Goal: Browse casually: Explore the website without a specific task or goal

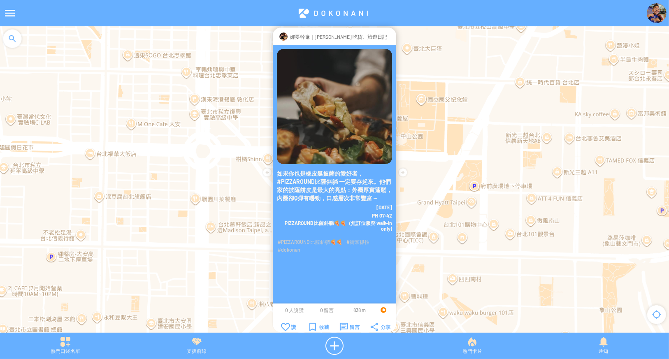
drag, startPoint x: 333, startPoint y: 168, endPoint x: 372, endPoint y: 210, distance: 57.6
click at [372, 210] on tbody "如果你也是橡皮艇披薩的愛好者，#PIZZAROUND比薩斜躺 一定要存起來。他們家的披薩餅皮是最大的亮點：外圈厚實蓬鬆，內圈卻Q彈有嚼勁，口感層次非常豐富～ …" at bounding box center [334, 138] width 123 height 187
click at [357, 194] on p "如果你也是橡皮艇披薩的愛好者，#PIZZAROUND比薩斜躺 一定要存起來。他們家的披薩餅皮是最大的亮點：外圈厚實蓬鬆，內圈卻Q彈有嚼勁，口感層次非常豐富～" at bounding box center [334, 186] width 115 height 33
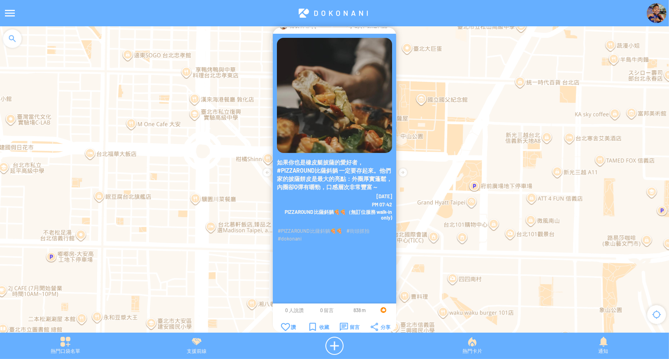
scroll to position [17, 0]
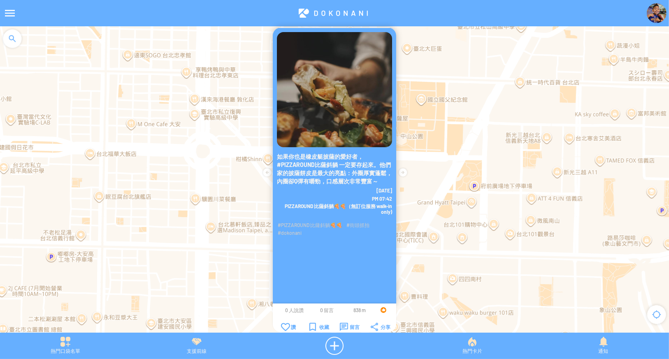
click at [332, 10] on div at bounding box center [333, 13] width 627 height 20
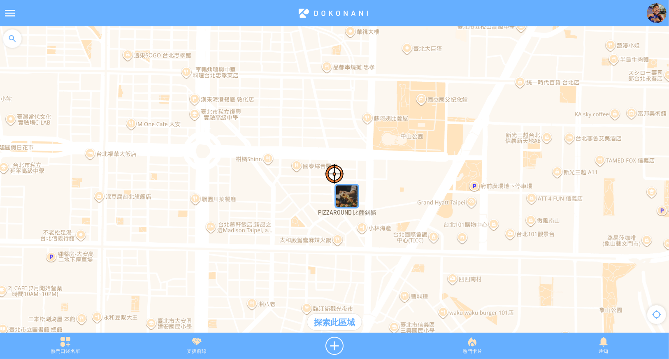
click at [345, 323] on div "探索此區域" at bounding box center [334, 322] width 54 height 16
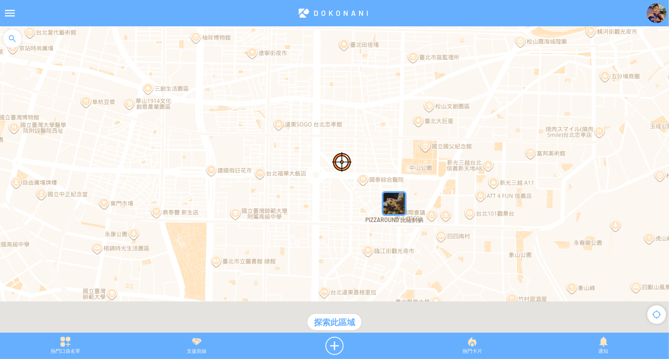
drag, startPoint x: 321, startPoint y: 209, endPoint x: 349, endPoint y: 156, distance: 60.4
click at [349, 156] on div at bounding box center [334, 183] width 669 height 315
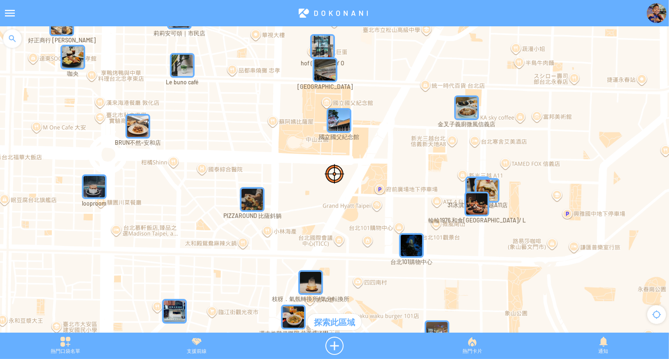
drag, startPoint x: 386, startPoint y: 224, endPoint x: 344, endPoint y: 224, distance: 42.0
click at [344, 224] on div at bounding box center [334, 183] width 669 height 315
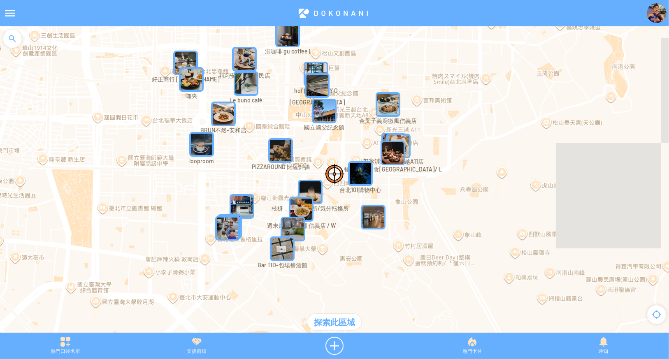
drag, startPoint x: 357, startPoint y: 256, endPoint x: 350, endPoint y: 237, distance: 19.3
click at [350, 237] on div at bounding box center [334, 183] width 669 height 315
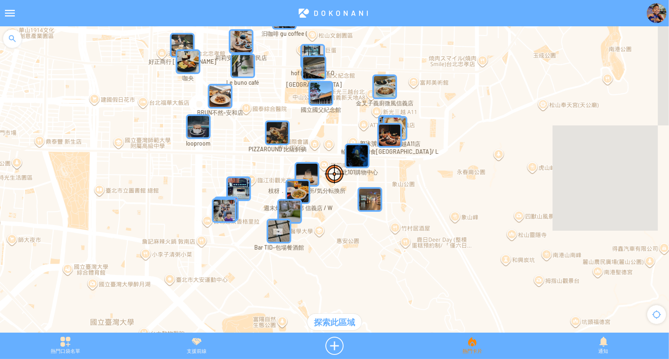
click at [472, 349] on div "熱門卡片" at bounding box center [472, 346] width 131 height 18
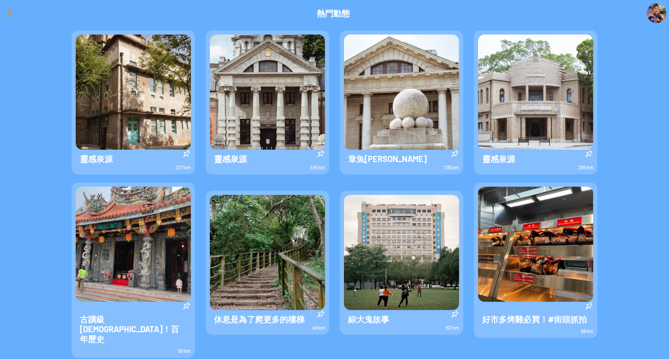
click at [8, 12] on div at bounding box center [10, 13] width 20 height 20
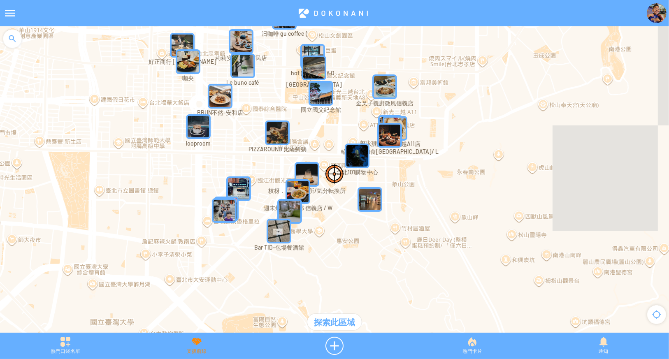
click at [199, 347] on div "支援前線" at bounding box center [196, 346] width 131 height 18
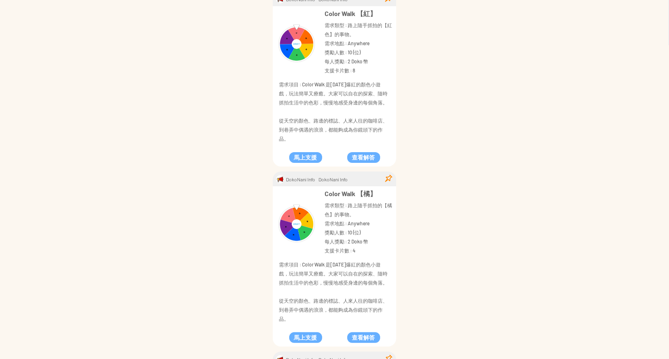
scroll to position [109, 0]
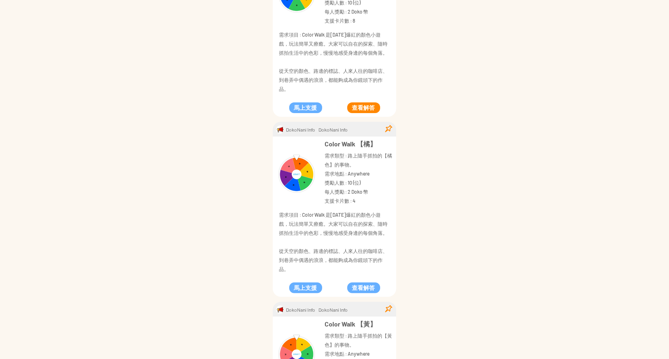
click at [360, 109] on button "查看解答" at bounding box center [363, 107] width 33 height 11
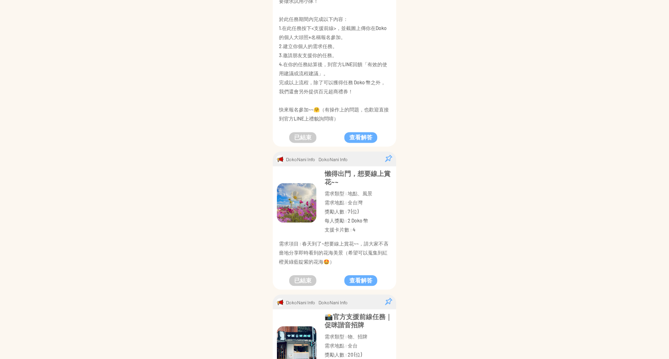
scroll to position [0, 0]
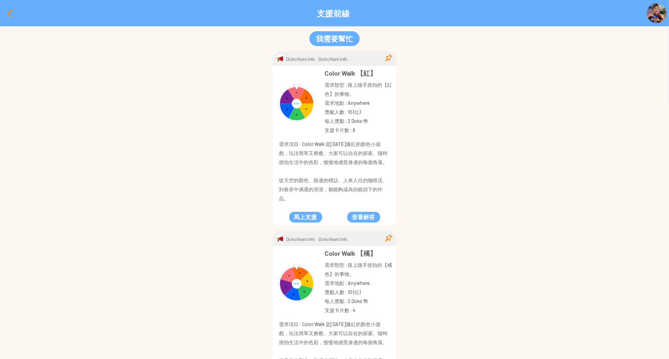
click at [6, 9] on div at bounding box center [10, 13] width 20 height 20
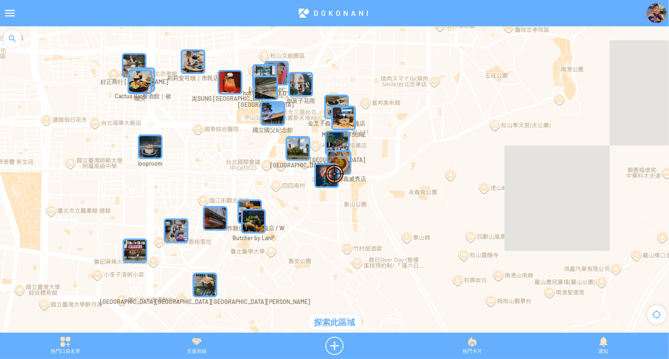
drag, startPoint x: 285, startPoint y: 102, endPoint x: 228, endPoint y: 159, distance: 80.3
click at [228, 159] on div at bounding box center [334, 183] width 669 height 315
click at [14, 10] on div at bounding box center [10, 13] width 20 height 20
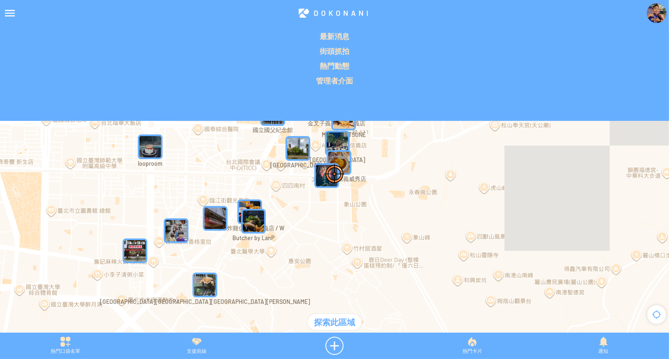
click at [11, 15] on div at bounding box center [10, 13] width 20 height 20
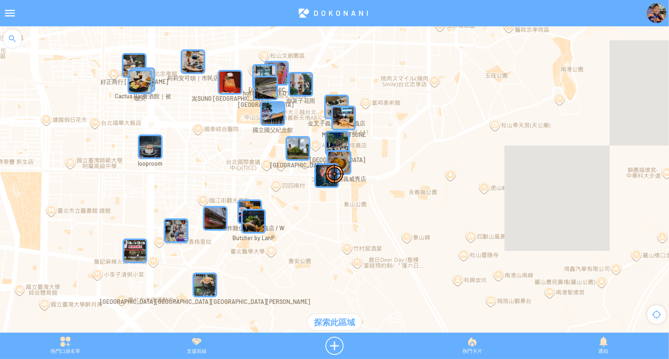
click at [11, 15] on div at bounding box center [10, 13] width 20 height 20
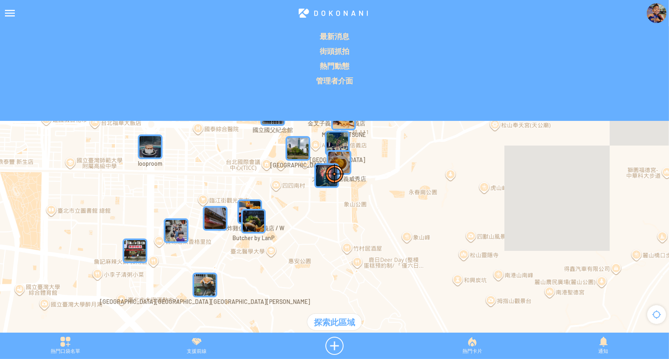
click at [14, 14] on div at bounding box center [10, 13] width 20 height 20
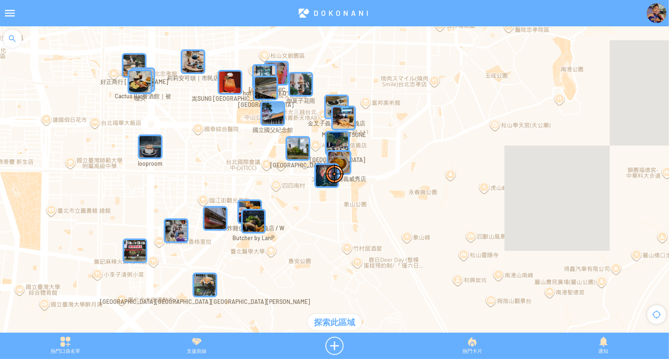
click at [10, 12] on div at bounding box center [10, 13] width 20 height 20
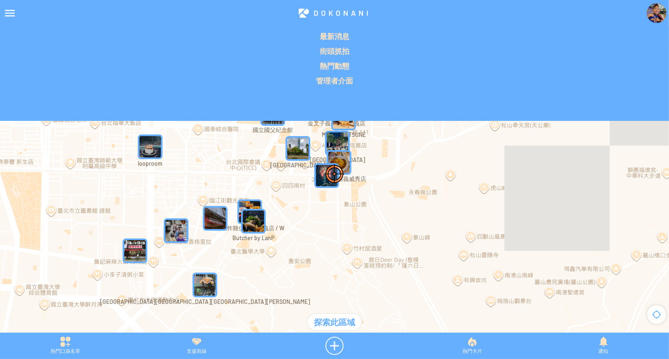
click at [8, 14] on div at bounding box center [10, 13] width 20 height 20
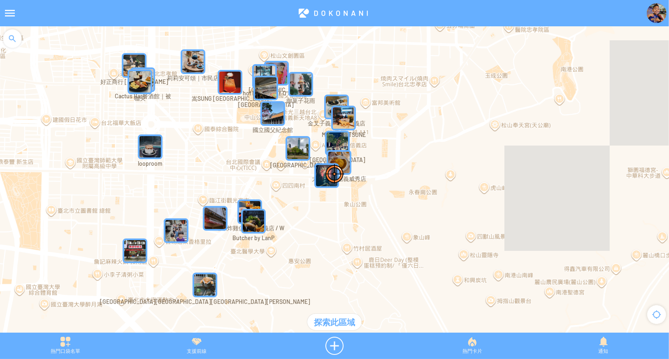
click at [280, 116] on img "國立國父紀念館" at bounding box center [272, 113] width 25 height 25
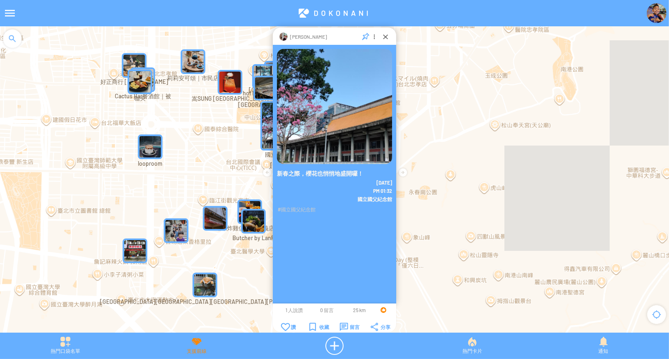
click at [192, 346] on div "支援前線" at bounding box center [196, 346] width 131 height 18
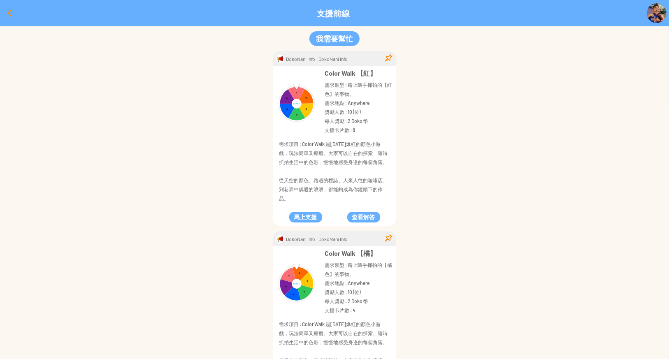
click at [7, 17] on div at bounding box center [10, 13] width 20 height 20
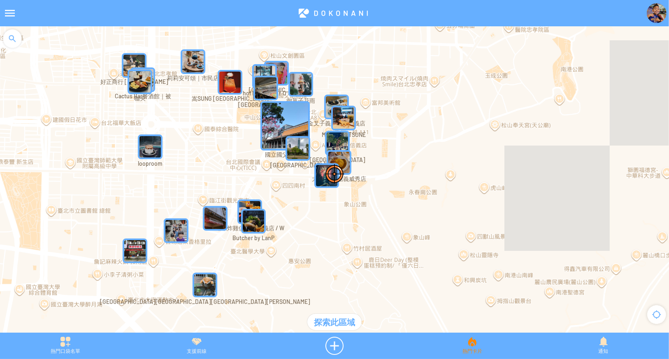
click at [469, 343] on div "熱門卡片" at bounding box center [472, 346] width 131 height 18
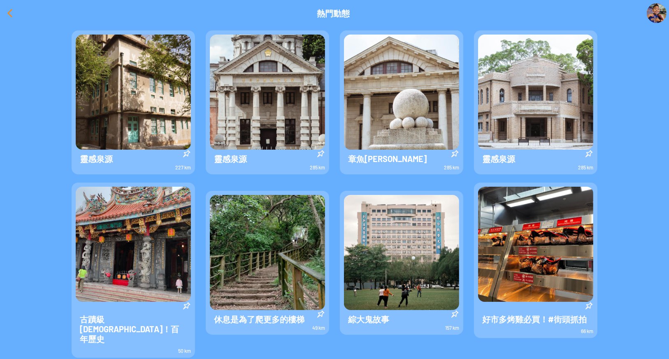
click at [11, 12] on div at bounding box center [10, 13] width 20 height 20
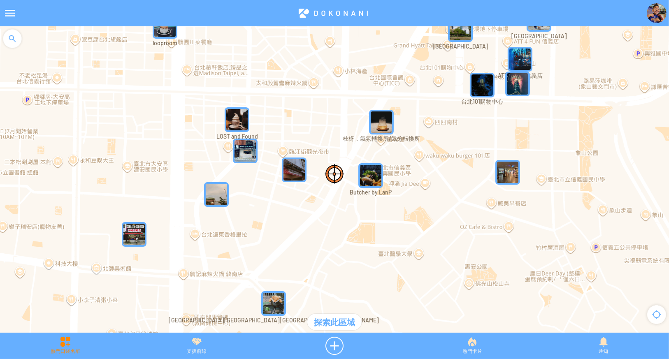
click at [70, 347] on div "熱門口袋名單" at bounding box center [65, 346] width 131 height 18
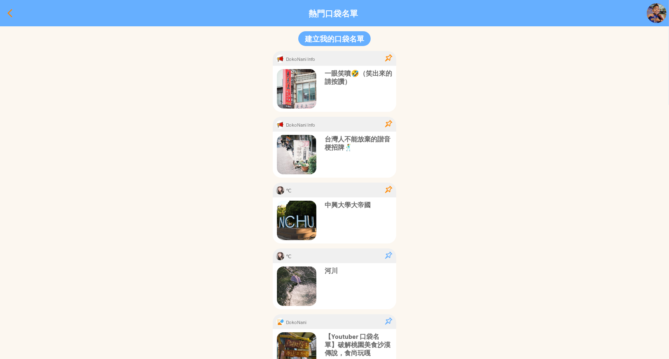
click at [10, 15] on div at bounding box center [10, 13] width 20 height 20
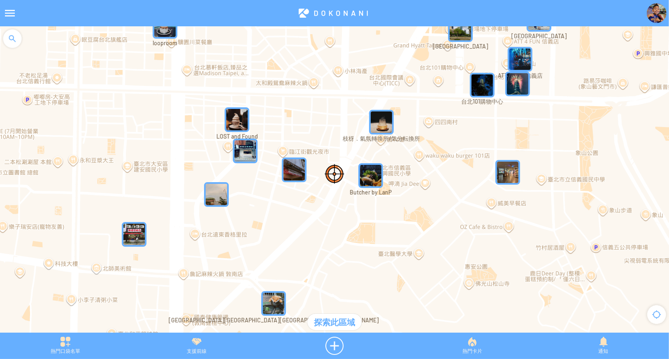
click at [650, 12] on img at bounding box center [657, 13] width 20 height 20
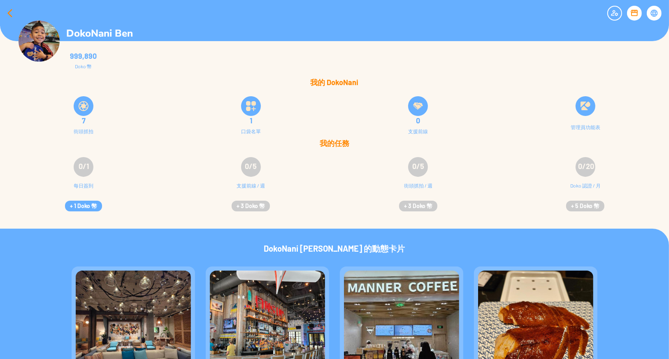
click at [8, 9] on div at bounding box center [10, 13] width 20 height 20
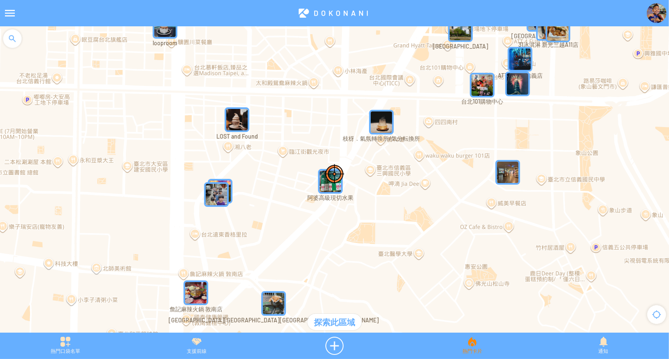
click at [470, 349] on div "熱門卡片" at bounding box center [472, 346] width 131 height 18
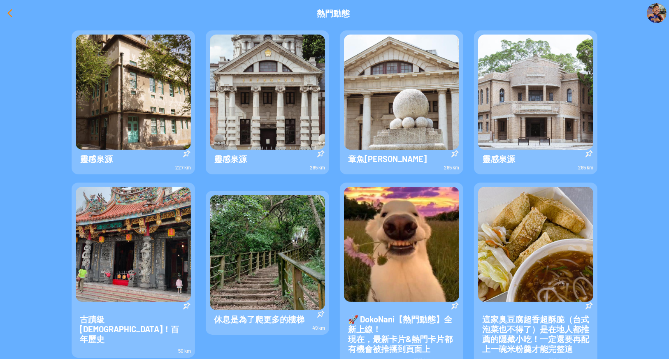
click at [7, 11] on div at bounding box center [10, 13] width 20 height 20
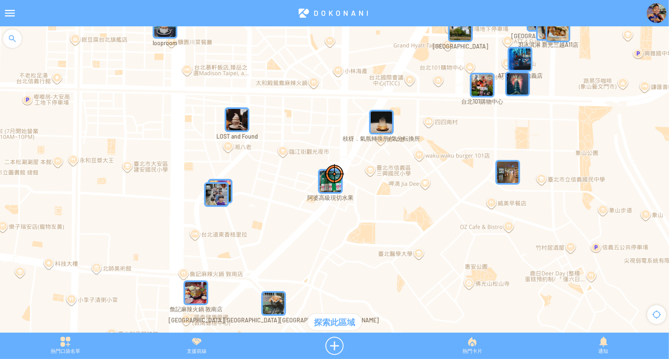
click at [3, 14] on div at bounding box center [10, 13] width 20 height 20
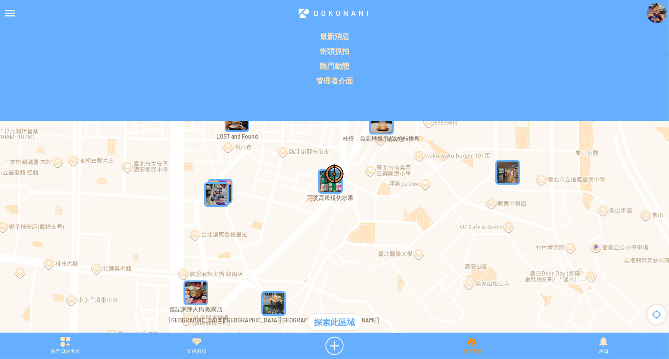
click at [472, 348] on div "熱門卡片" at bounding box center [472, 346] width 131 height 18
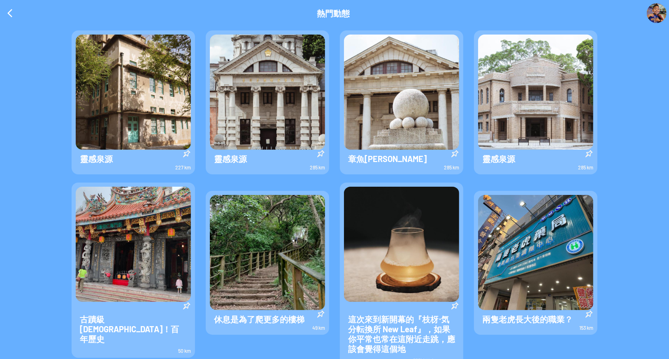
click at [655, 15] on img at bounding box center [657, 13] width 20 height 20
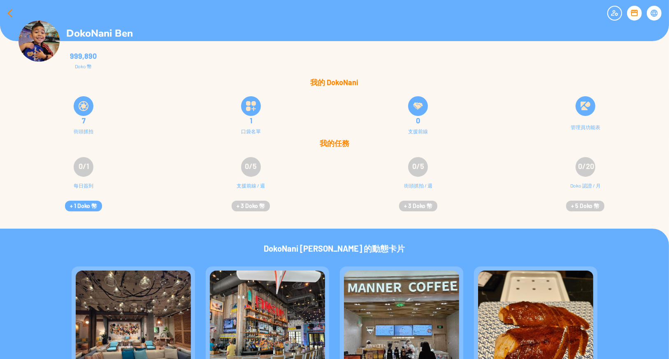
click at [7, 15] on div at bounding box center [10, 13] width 20 height 20
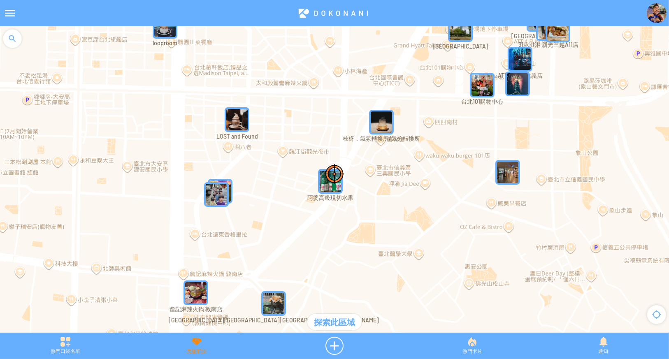
click at [200, 349] on div "支援前線" at bounding box center [196, 346] width 131 height 18
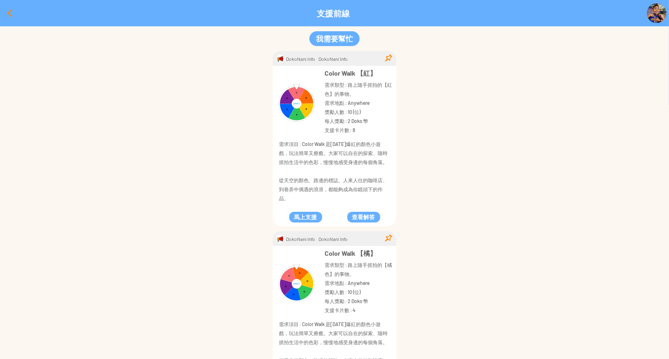
click at [10, 11] on div at bounding box center [10, 13] width 20 height 20
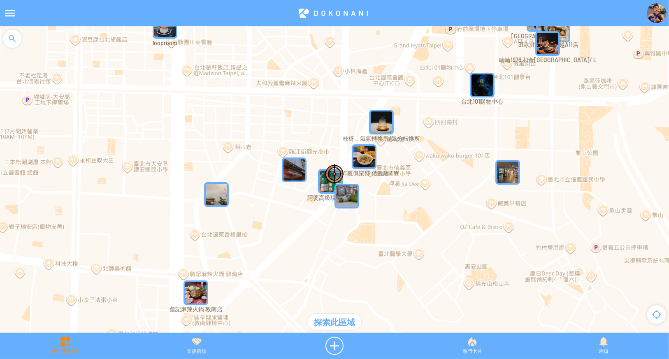
click at [66, 349] on div "熱門口袋名單" at bounding box center [65, 346] width 131 height 18
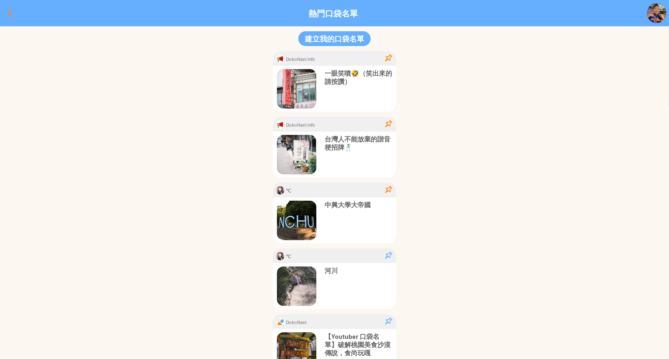
click at [3, 10] on div at bounding box center [10, 13] width 20 height 20
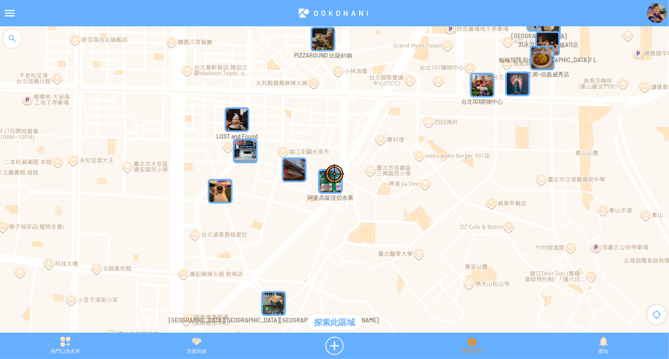
click at [471, 346] on div "熱門卡片" at bounding box center [472, 346] width 131 height 18
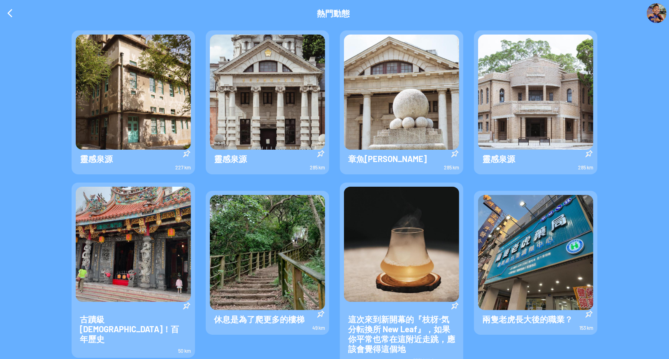
click at [7, 10] on div at bounding box center [10, 13] width 20 height 20
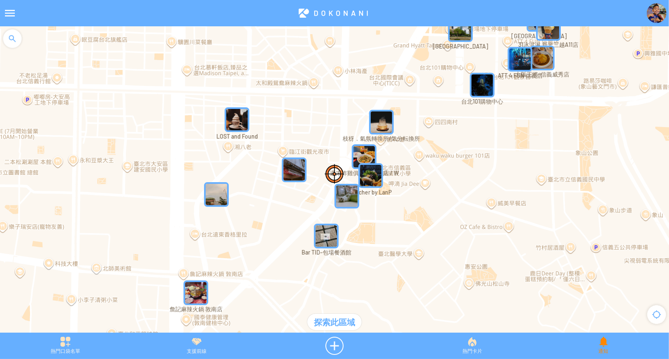
click at [602, 349] on div "通知" at bounding box center [603, 346] width 131 height 18
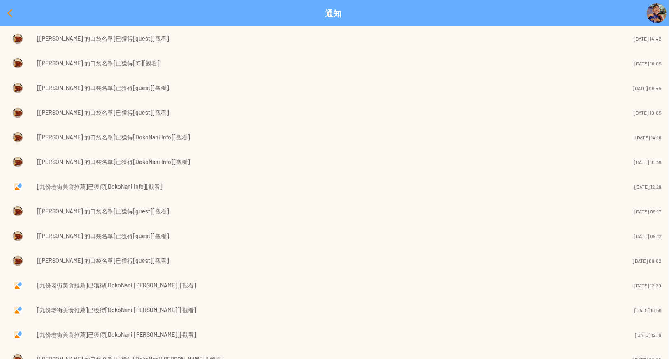
click at [5, 14] on div at bounding box center [10, 13] width 20 height 20
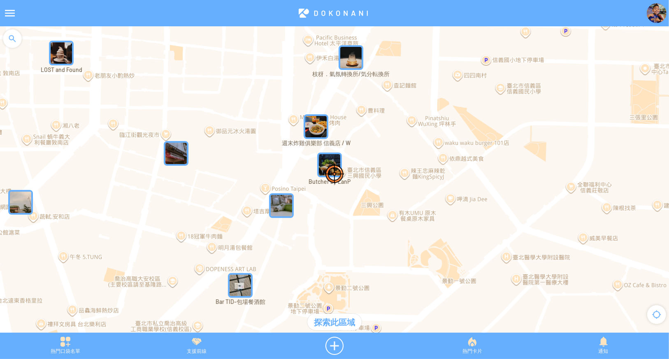
click at [355, 61] on img "枝枒．氣氛轉換所/気分転換所" at bounding box center [351, 57] width 25 height 25
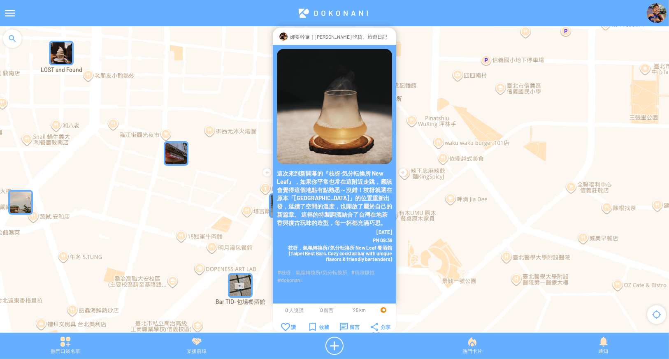
click at [390, 37] on div at bounding box center [390, 37] width 0 height 8
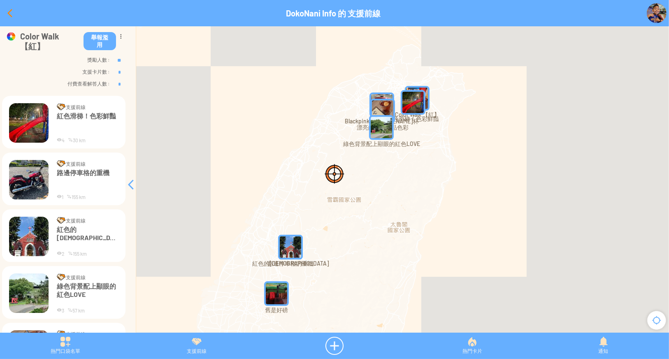
click at [16, 11] on div at bounding box center [10, 13] width 20 height 20
